Goal: Task Accomplishment & Management: Use online tool/utility

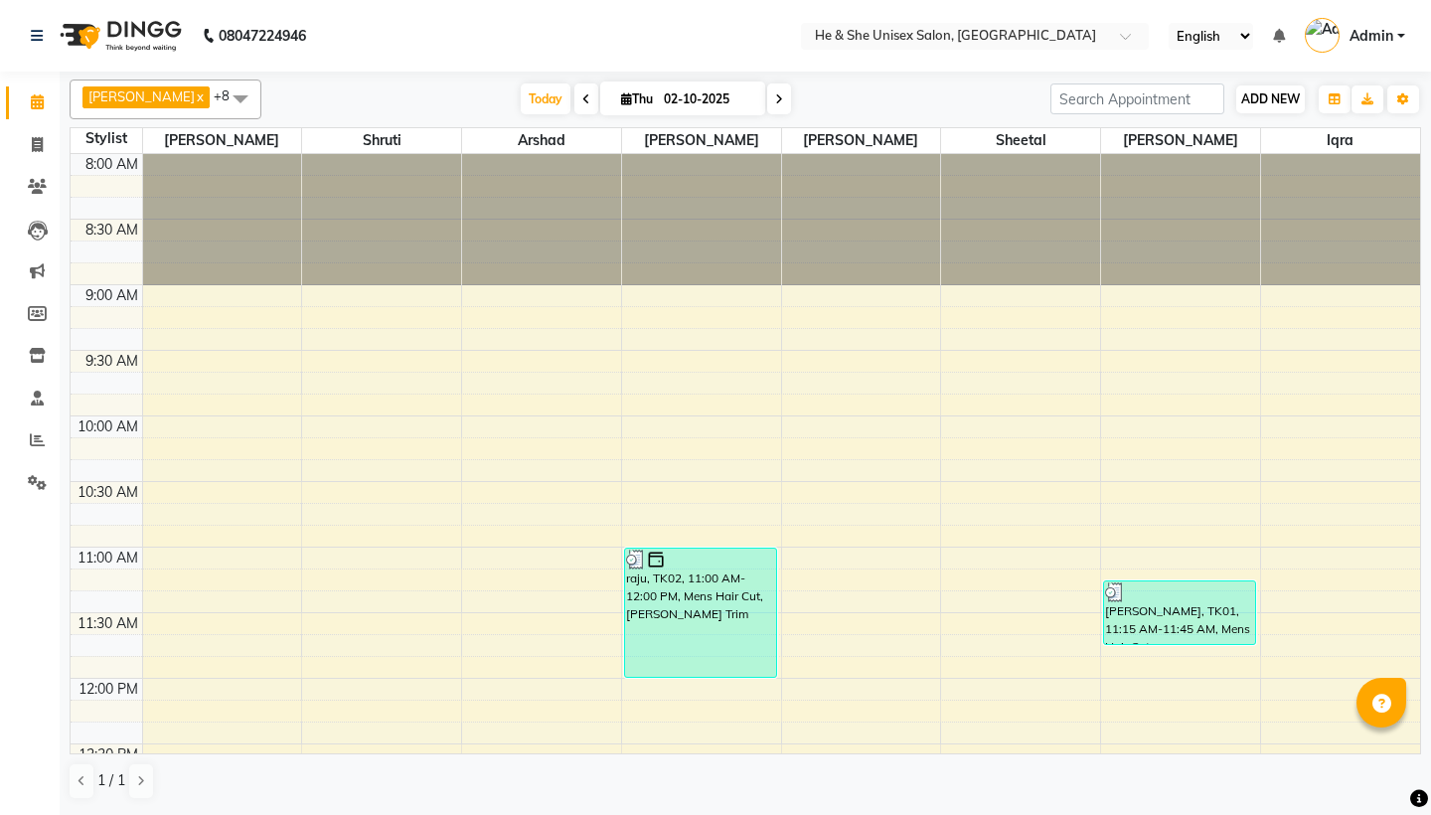
click at [1263, 97] on span "ADD NEW" at bounding box center [1270, 98] width 59 height 15
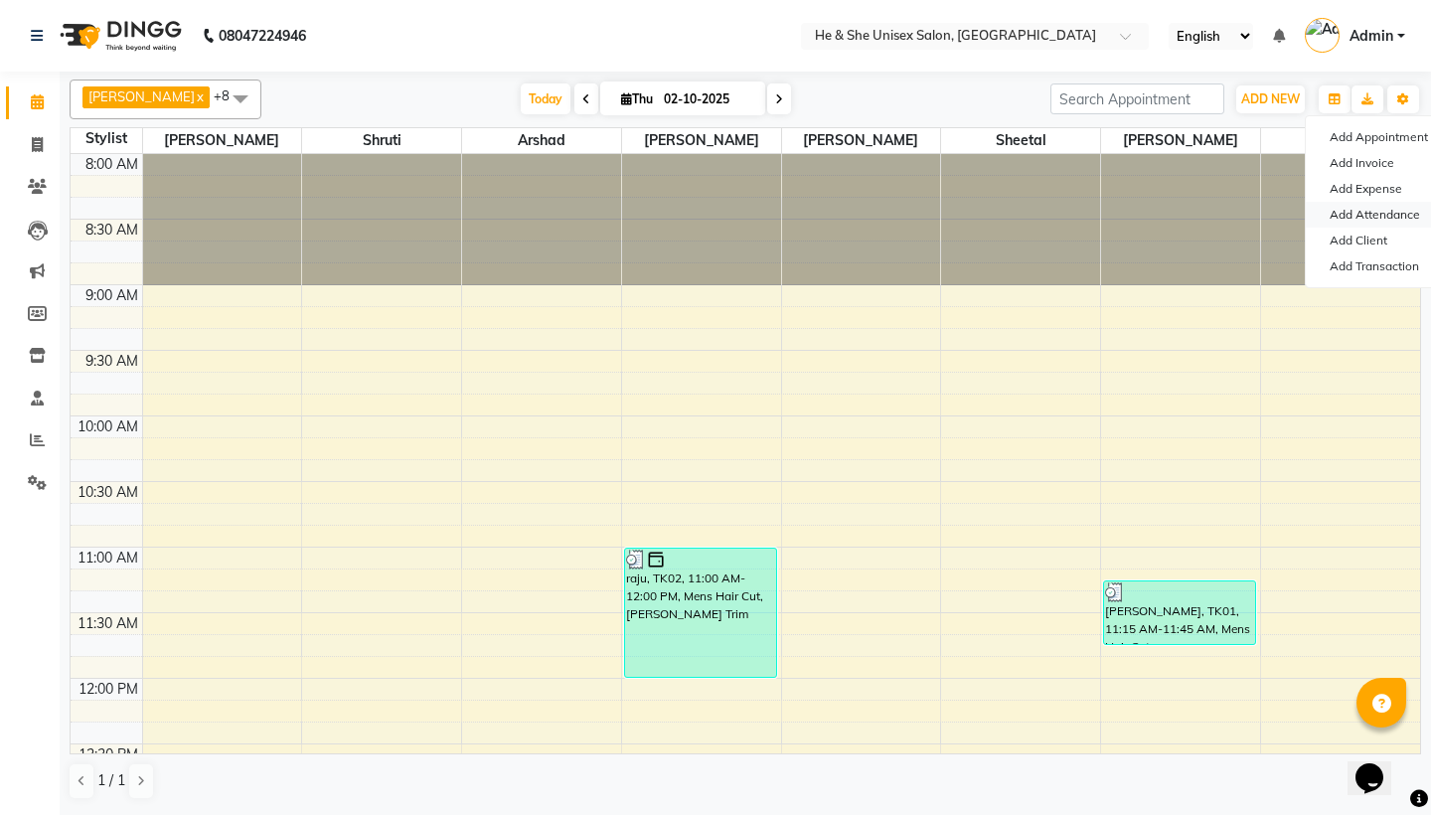
click at [1324, 212] on link "Add Attendance" at bounding box center [1383, 215] width 157 height 26
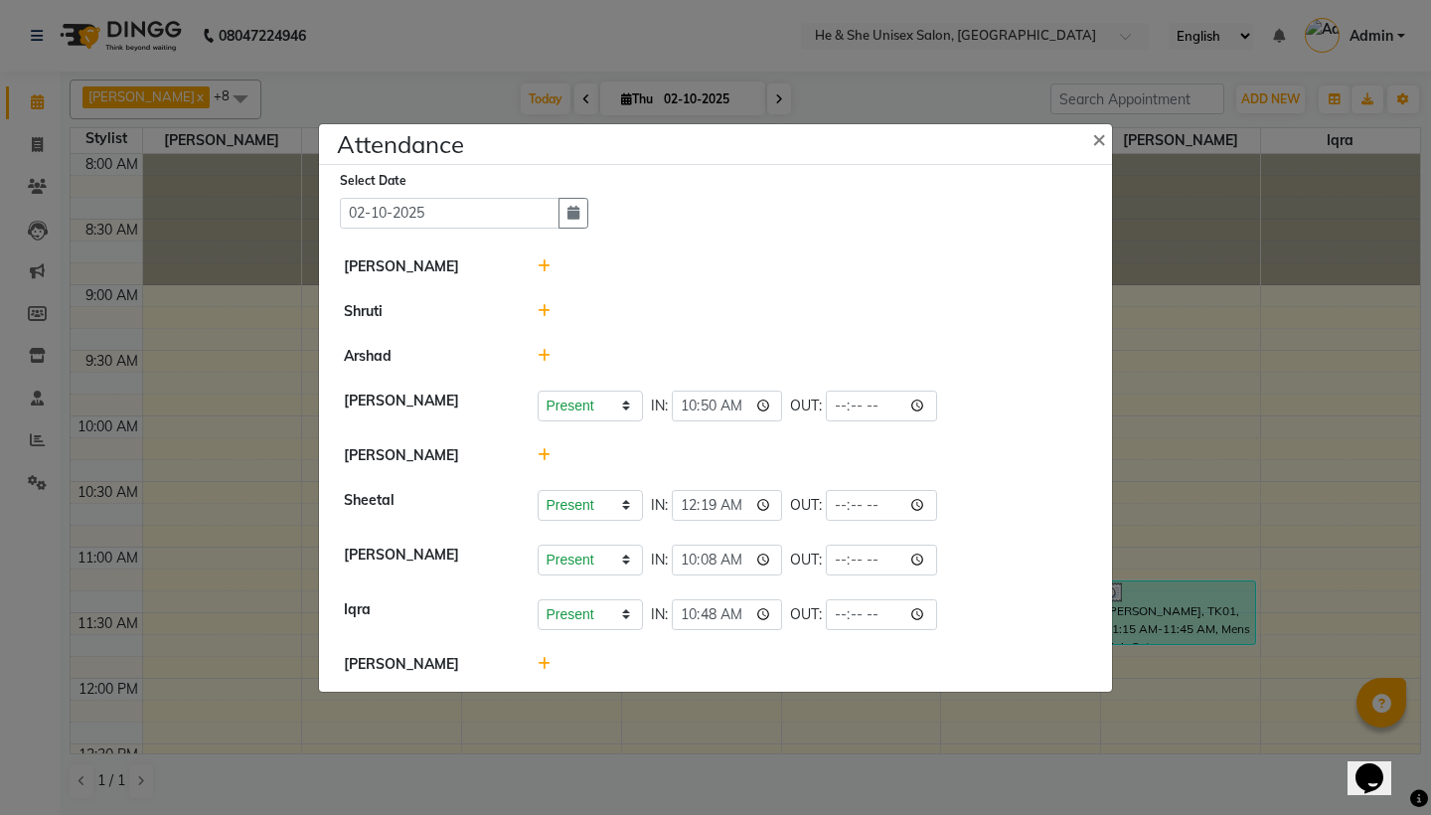
click at [537, 451] on icon at bounding box center [543, 455] width 13 height 14
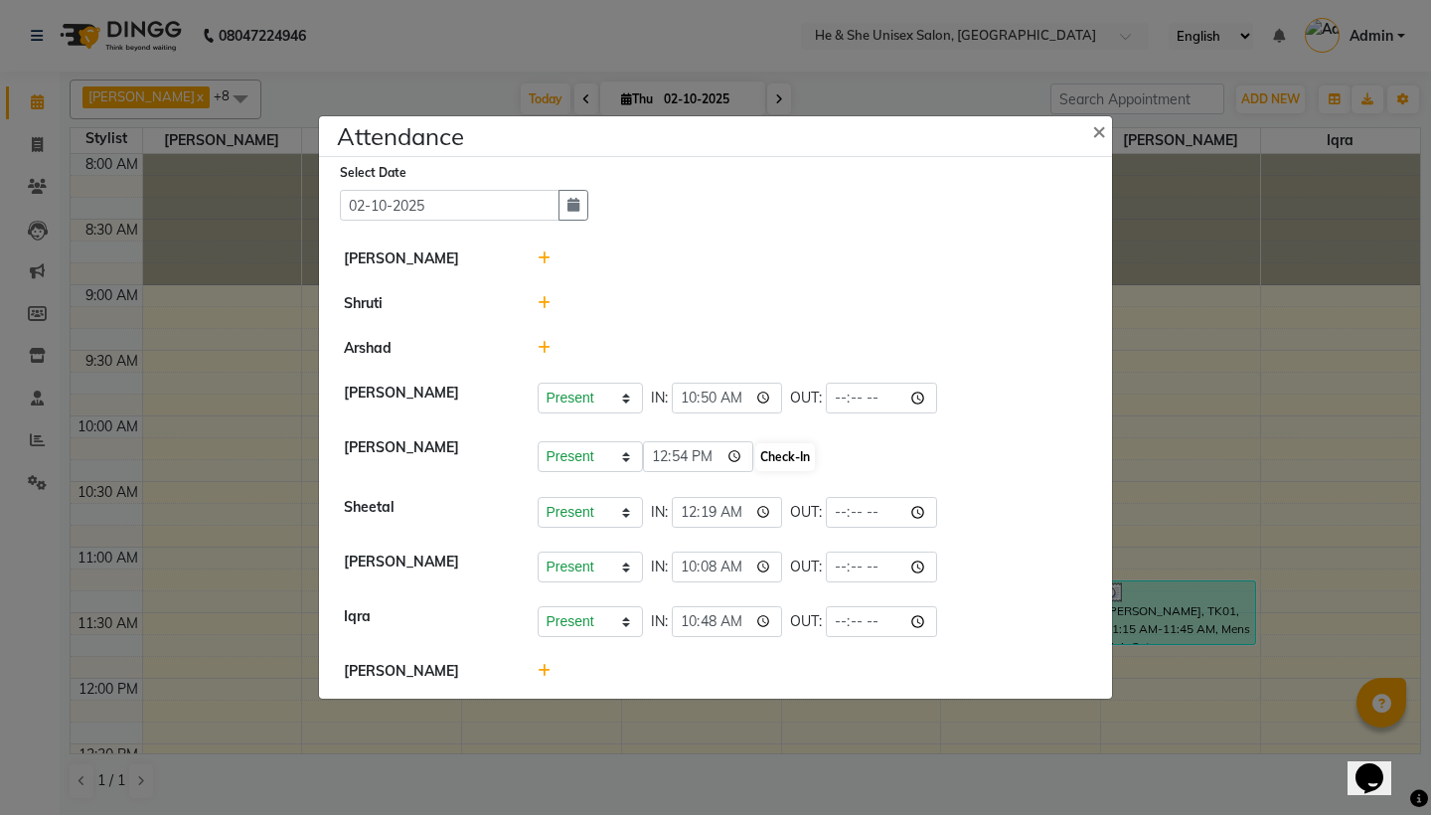
click at [755, 453] on button "Check-In" at bounding box center [785, 457] width 60 height 28
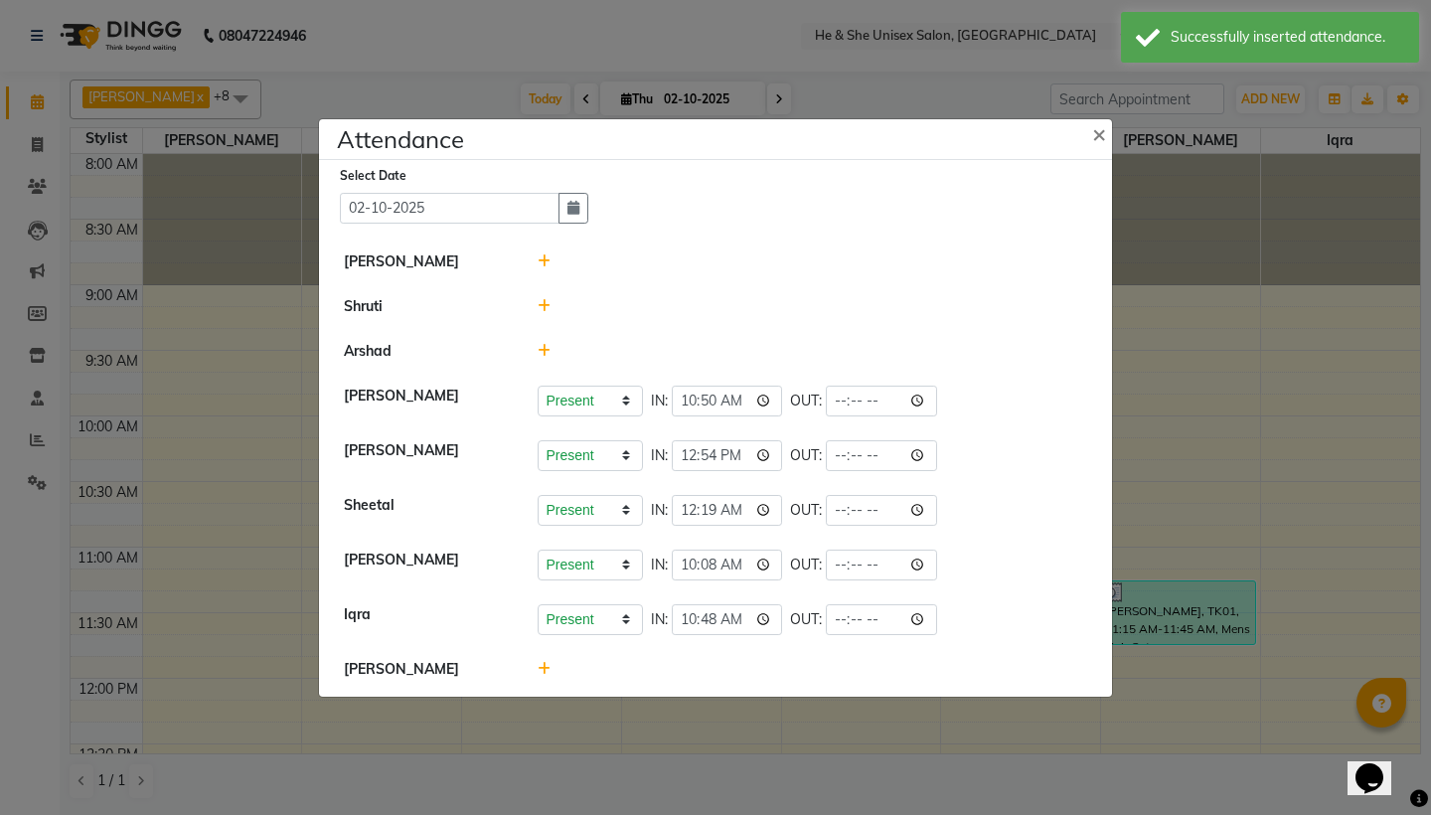
click at [539, 666] on icon at bounding box center [543, 669] width 13 height 14
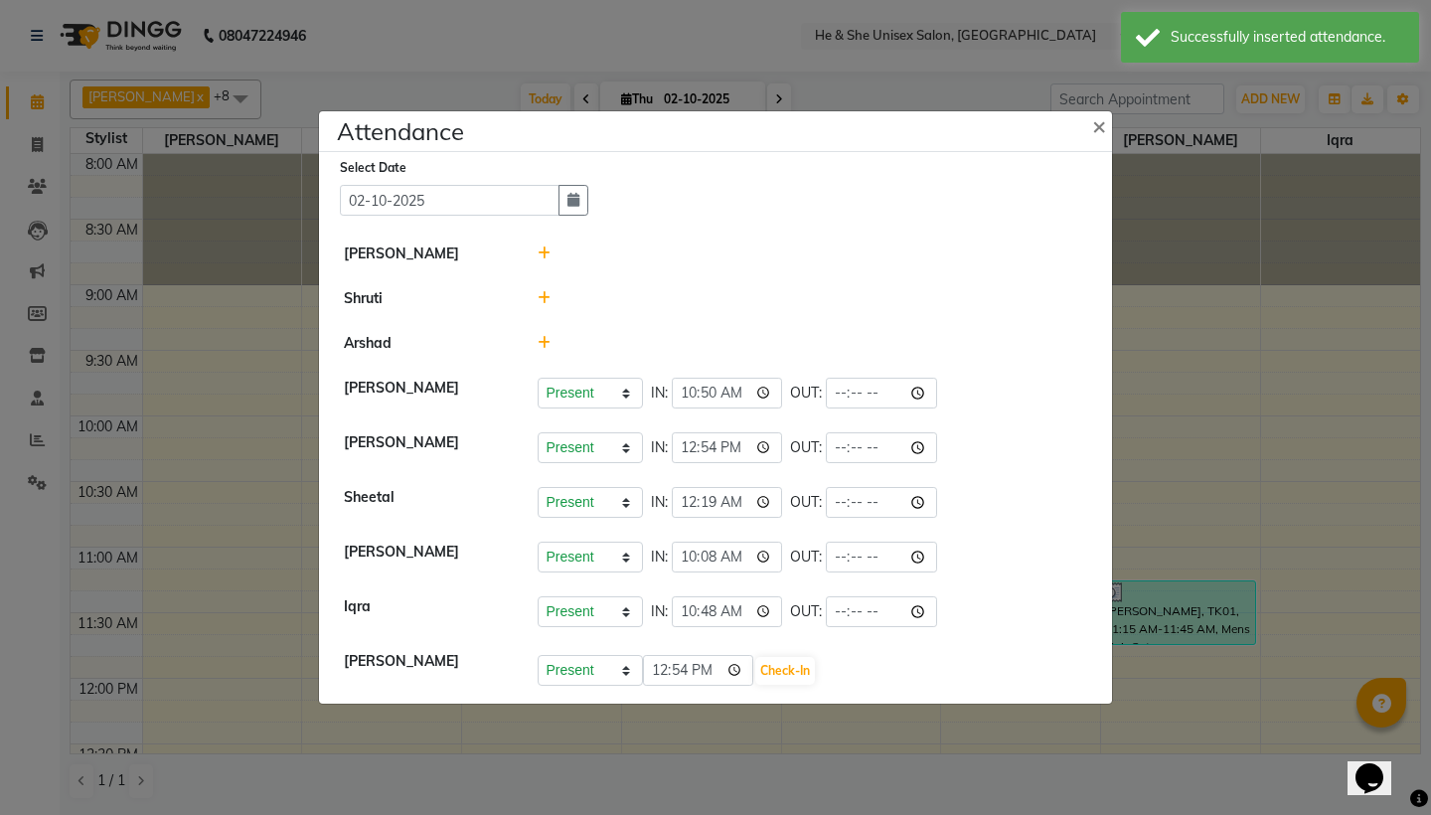
select select "A"
click at [662, 672] on button "Save" at bounding box center [664, 671] width 39 height 28
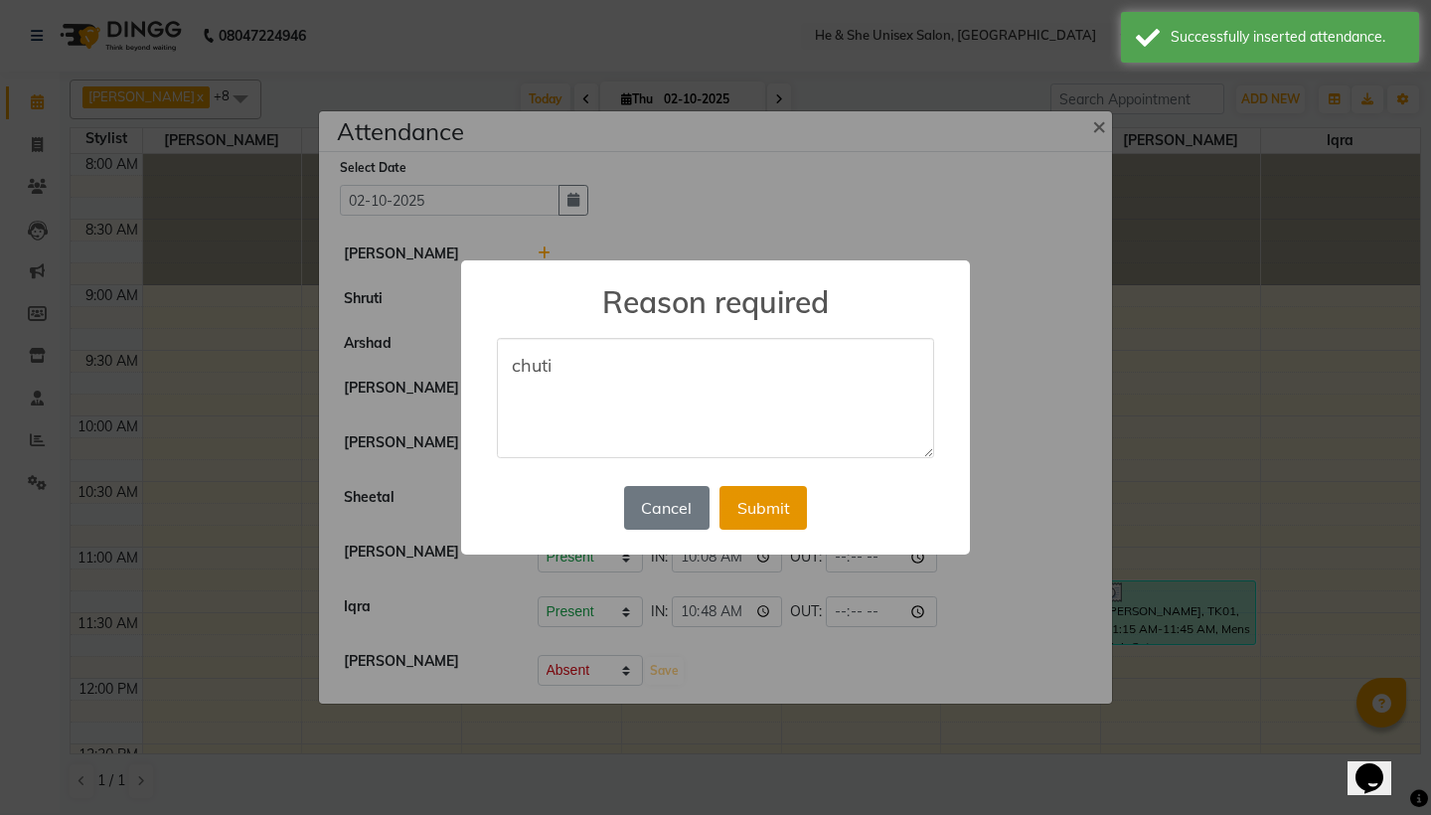
type textarea "chuti"
click at [760, 509] on button "Submit" at bounding box center [762, 508] width 87 height 44
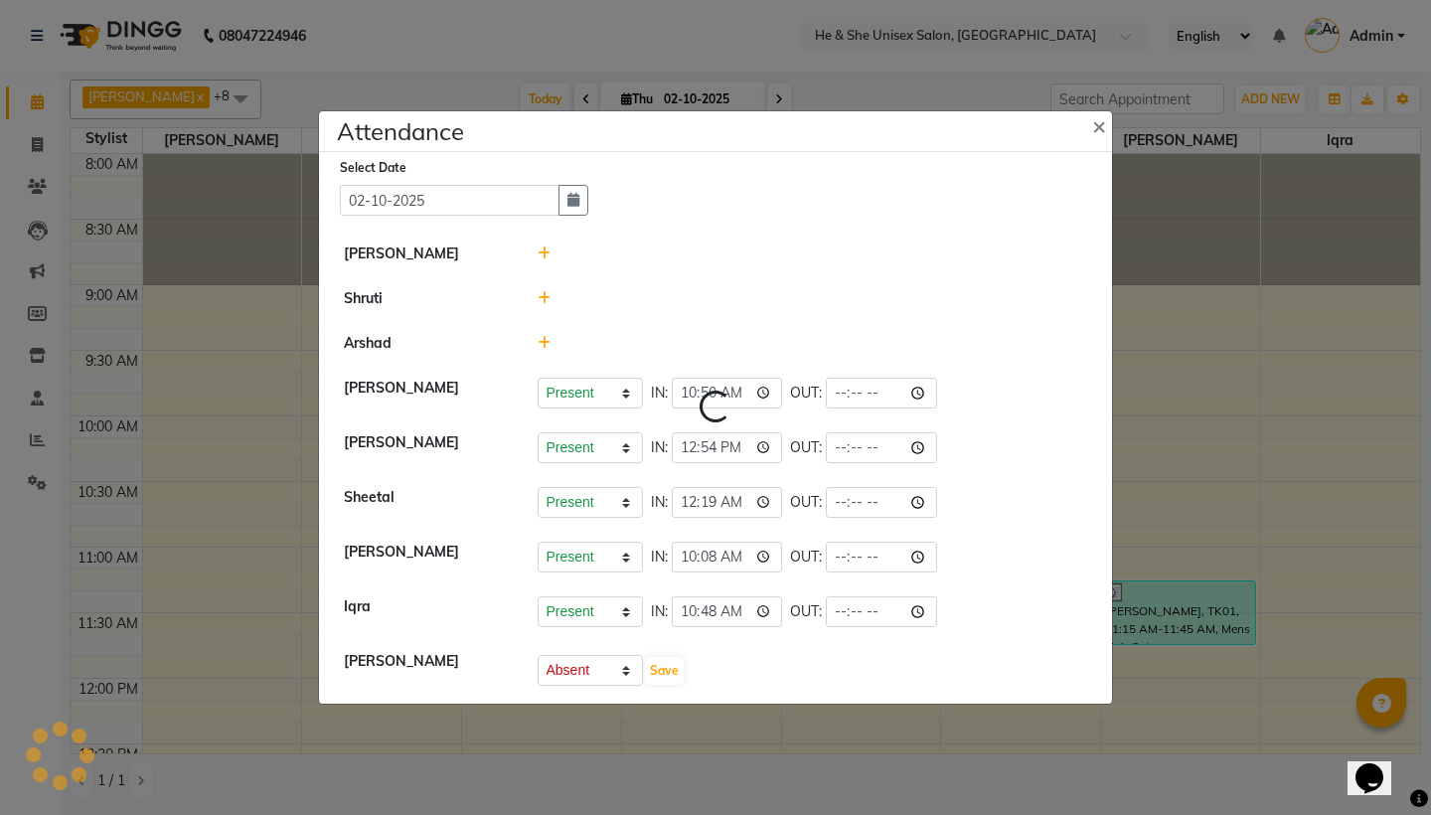
select select "A"
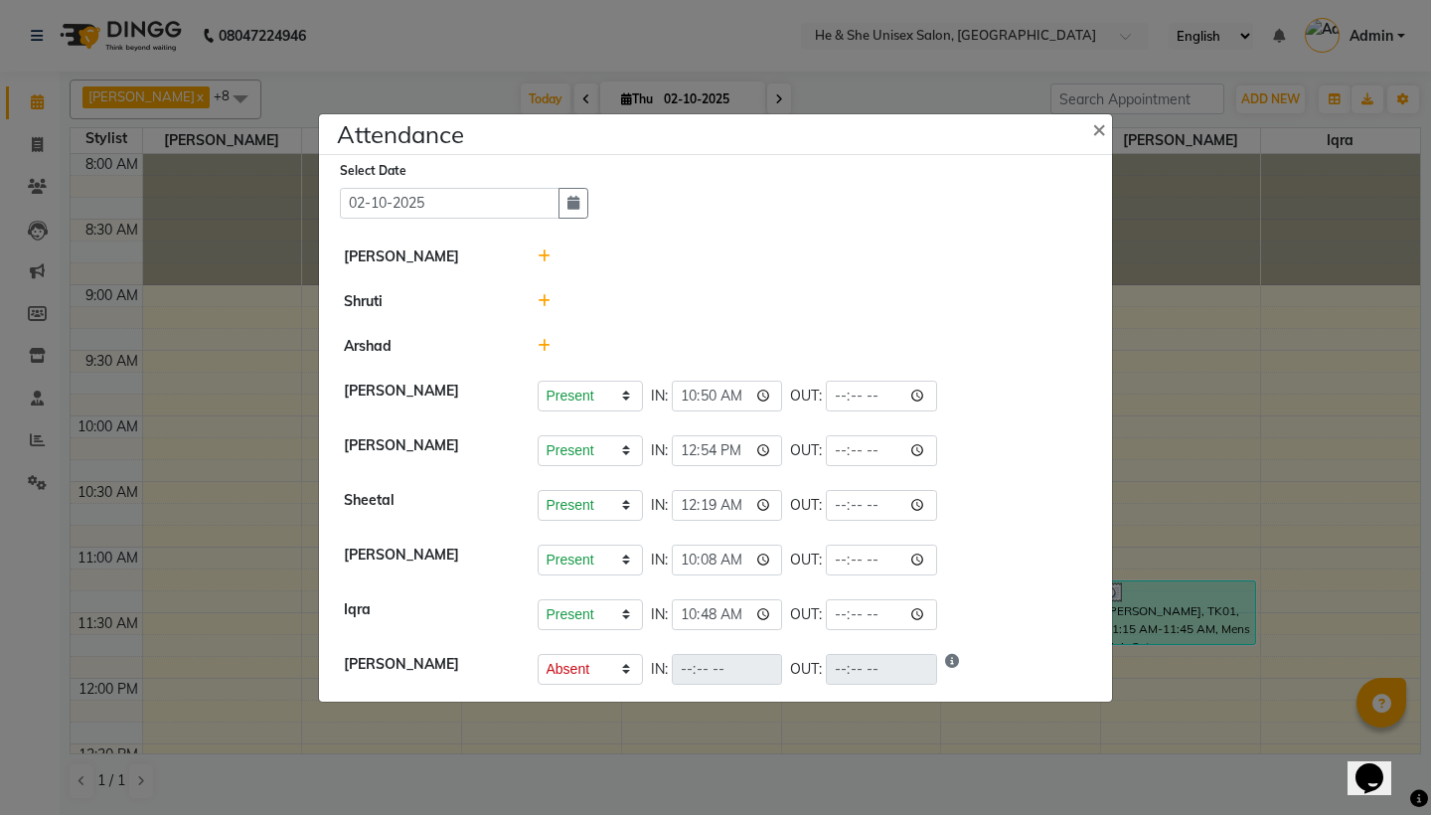
click at [360, 619] on div "Iqra" at bounding box center [426, 614] width 194 height 31
click at [151, 517] on ngb-modal-window "Attendance × Select Date [DATE] [PERSON_NAME] Shruti [PERSON_NAME] Present Abse…" at bounding box center [715, 407] width 1431 height 815
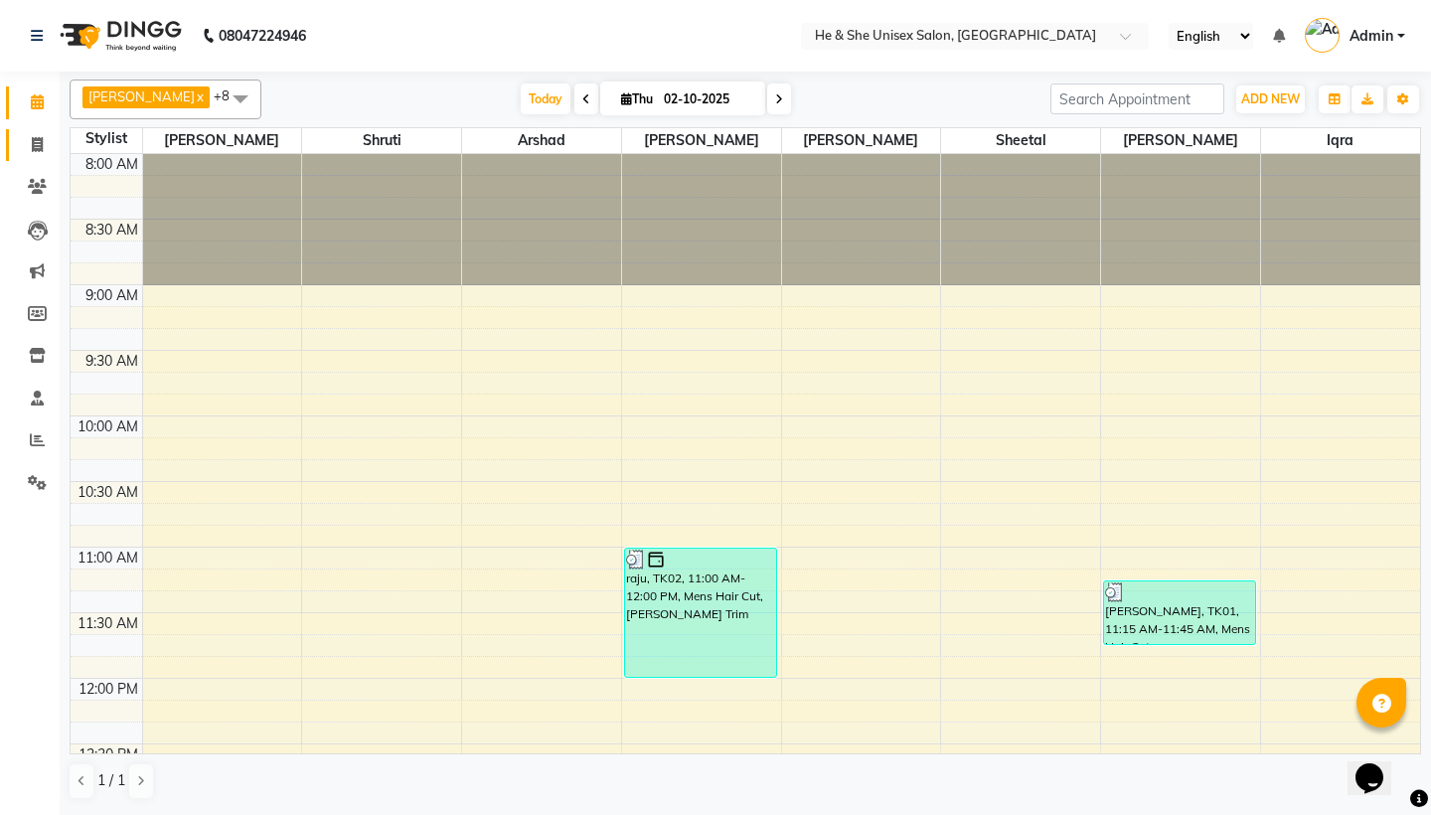
click at [25, 131] on link "Invoice" at bounding box center [30, 145] width 48 height 33
select select "4745"
select select "service"
